Goal: Find specific page/section: Find specific page/section

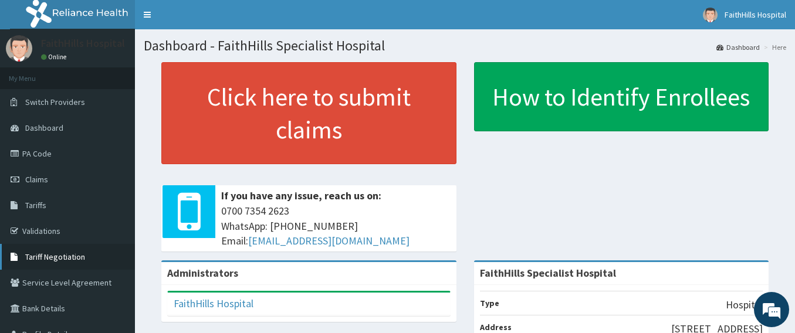
click at [75, 256] on span "Tariff Negotiation" at bounding box center [55, 257] width 60 height 11
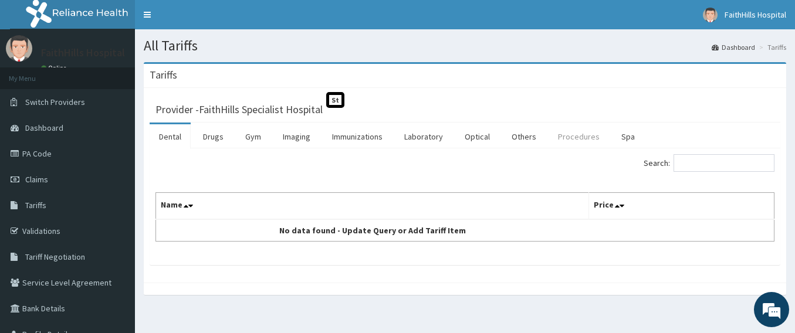
click at [578, 135] on link "Procedures" at bounding box center [578, 136] width 60 height 25
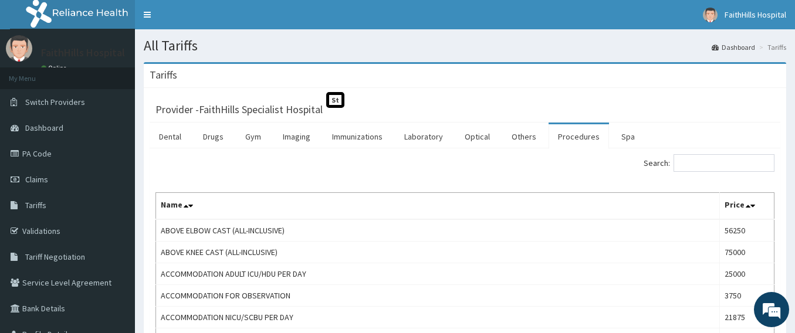
click at [581, 137] on link "Procedures" at bounding box center [578, 136] width 60 height 25
click at [707, 162] on input "Search:" at bounding box center [723, 163] width 101 height 18
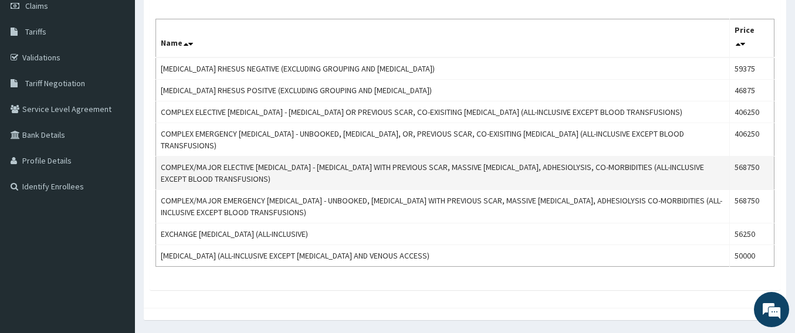
scroll to position [176, 0]
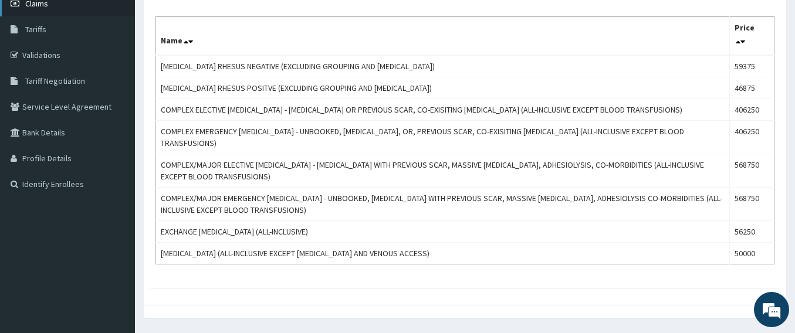
type input "blood"
click at [57, 77] on span "Tariff Negotiation" at bounding box center [55, 81] width 60 height 11
